Goal: Information Seeking & Learning: Learn about a topic

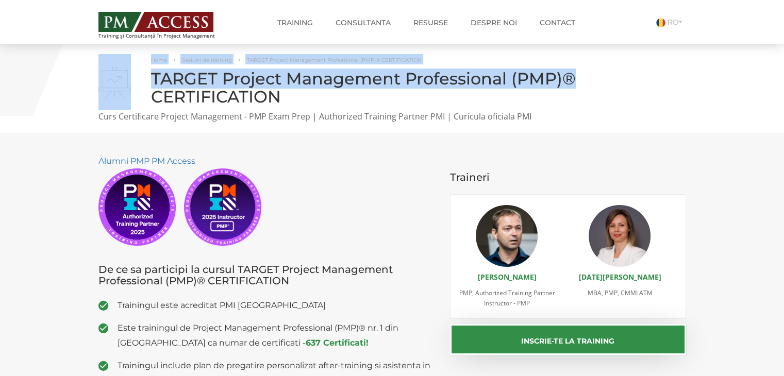
drag, startPoint x: 740, startPoint y: 87, endPoint x: 679, endPoint y: 21, distance: 89.8
click at [679, 21] on link "RO" at bounding box center [671, 22] width 30 height 9
click at [673, 34] on link "EN" at bounding box center [666, 35] width 22 height 9
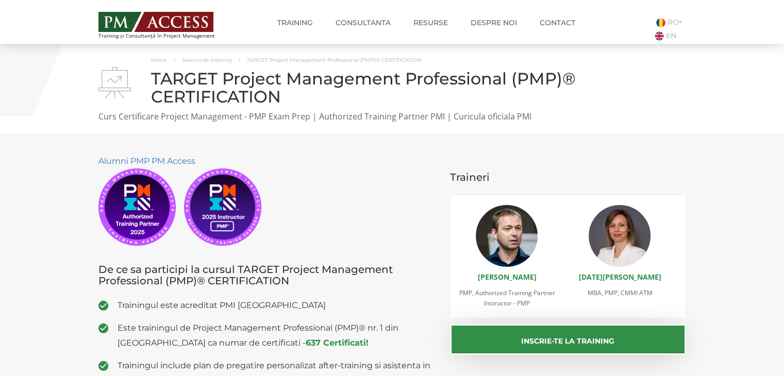
click at [695, 100] on div "Home Sesiuni de training TARGET Project Management Professional (PMP)® CERTIFIC…" at bounding box center [392, 88] width 784 height 89
click at [672, 34] on link "EN" at bounding box center [666, 35] width 22 height 9
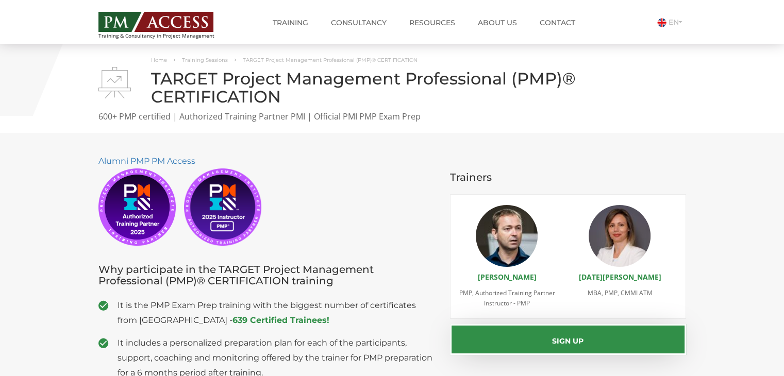
click at [756, 145] on section "Alumni PMP PM Access Why participate in the TARGET Project Management Professio…" at bounding box center [392, 293] width 784 height 321
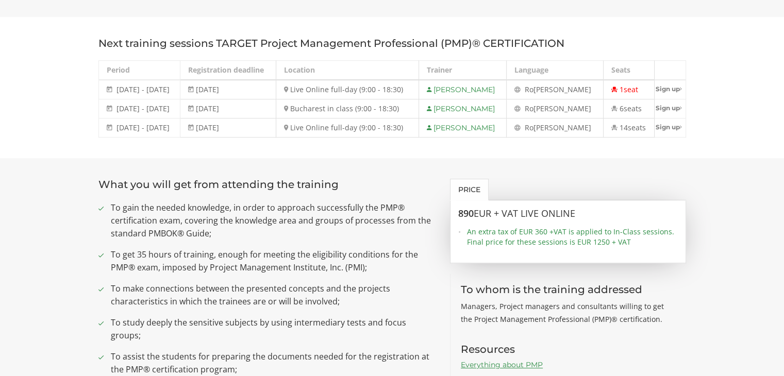
scroll to position [454, 0]
